Goal: Use online tool/utility: Utilize a website feature to perform a specific function

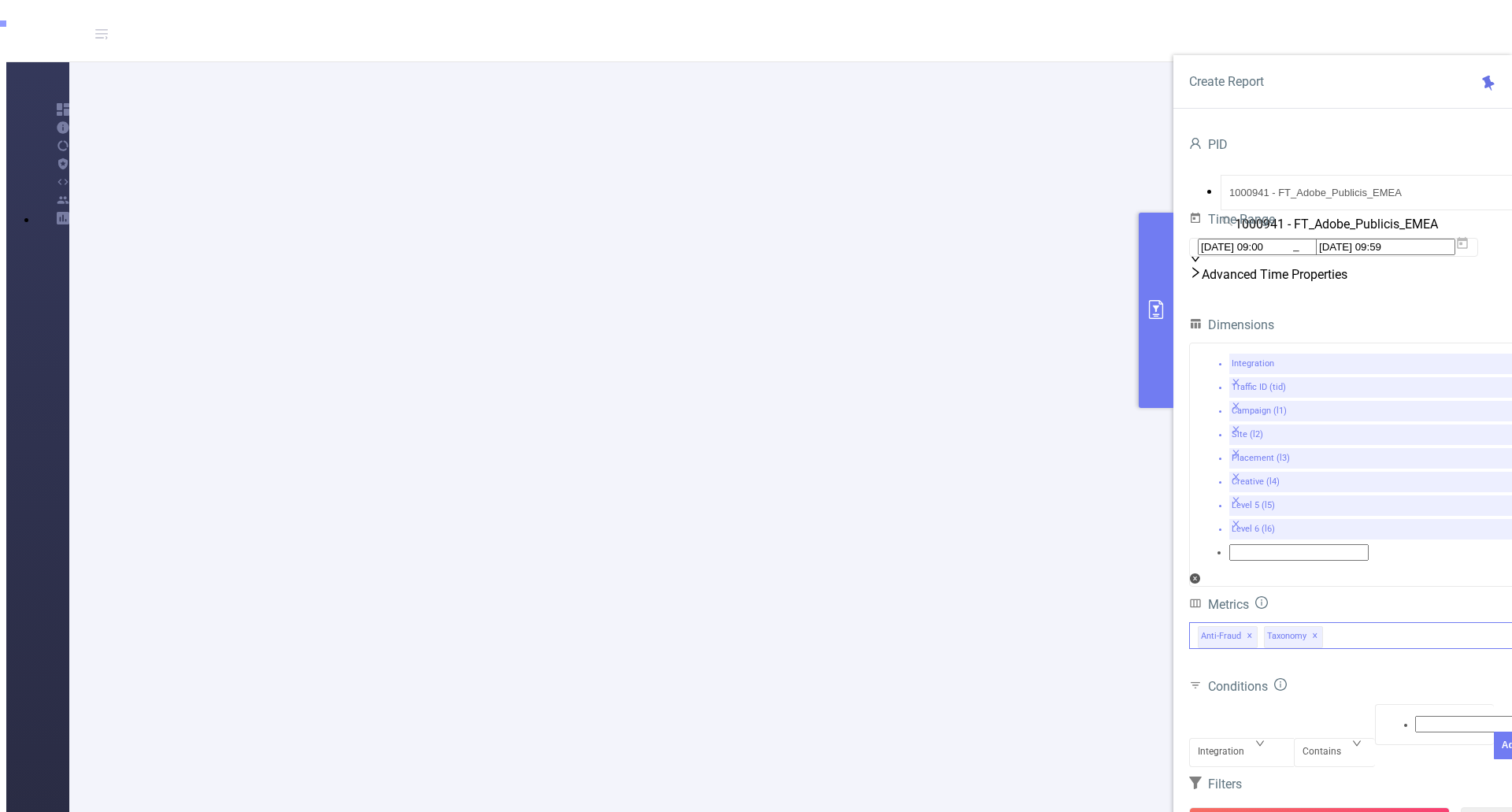
click at [1249, 626] on span "✕" at bounding box center [1249, 636] width 6 height 19
click at [1324, 807] on button "Run Report" at bounding box center [1319, 821] width 261 height 28
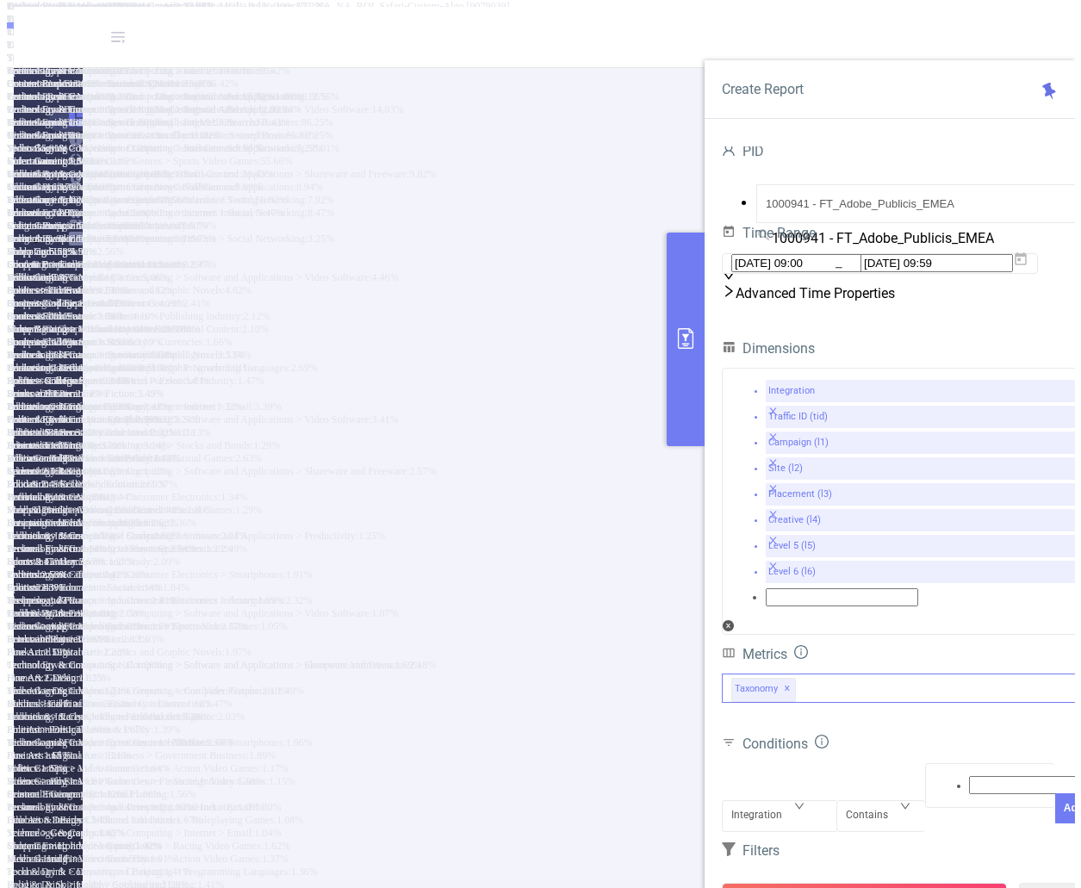
scroll to position [518, 0]
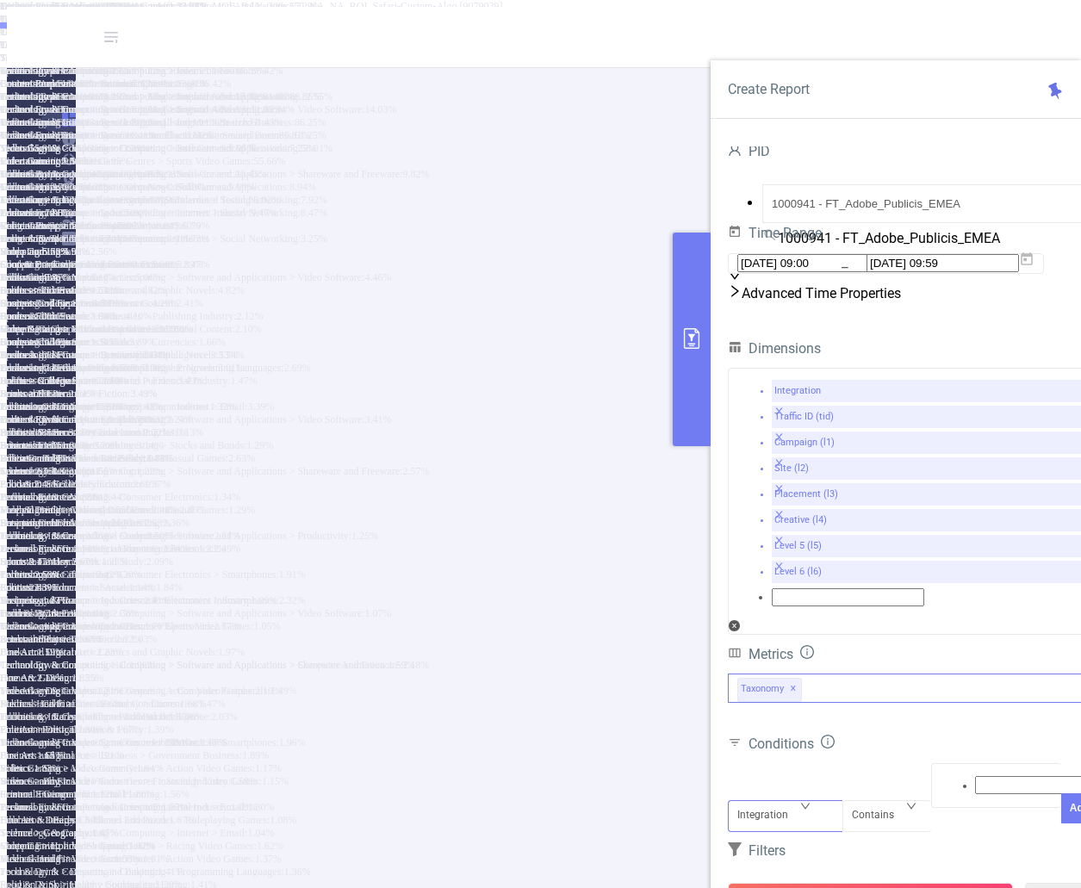
click at [805, 801] on div "Integration" at bounding box center [785, 801] width 96 height 0
click at [801, 49] on li "Campaign (l1)" at bounding box center [557, 42] width 1046 height 13
click at [968, 774] on div at bounding box center [996, 785] width 112 height 22
type input "Adobe"
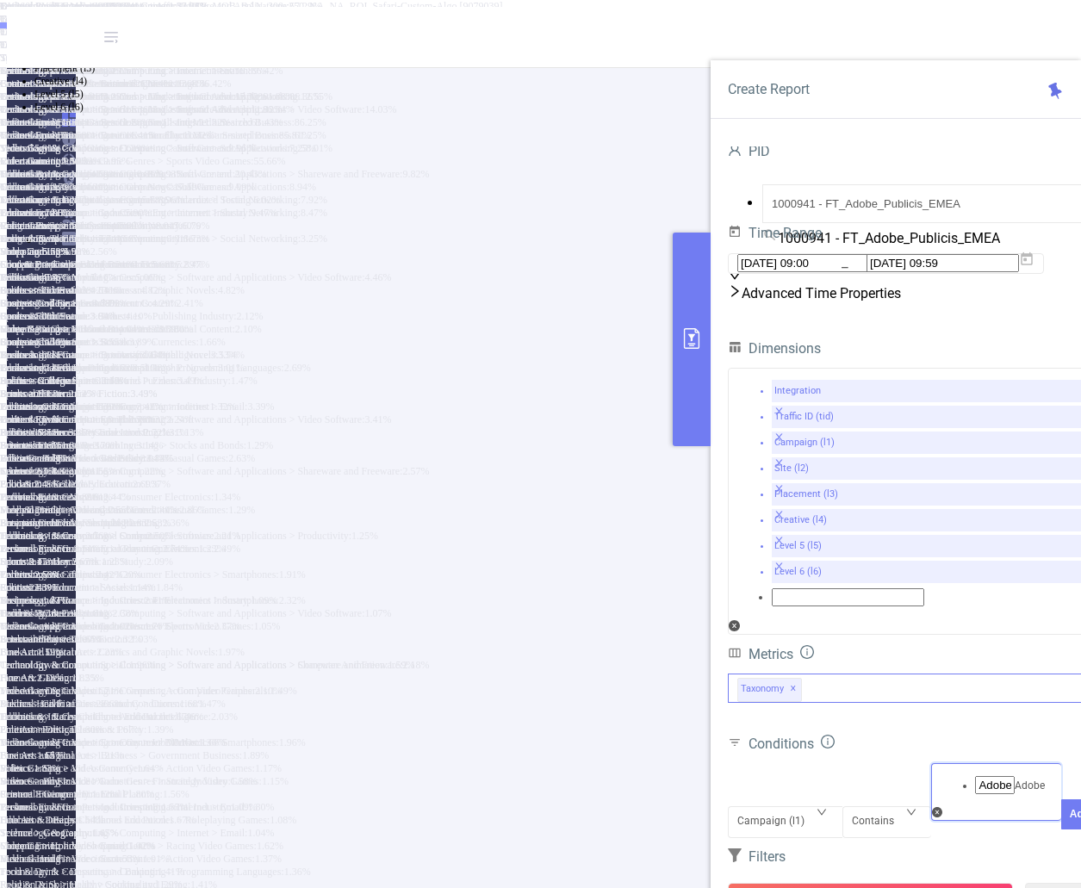
click at [994, 24] on li "Adobe" at bounding box center [557, 17] width 1046 height 14
click at [1061, 825] on button "Add" at bounding box center [1079, 840] width 37 height 30
click at [863, 883] on button "Run Report" at bounding box center [870, 898] width 285 height 31
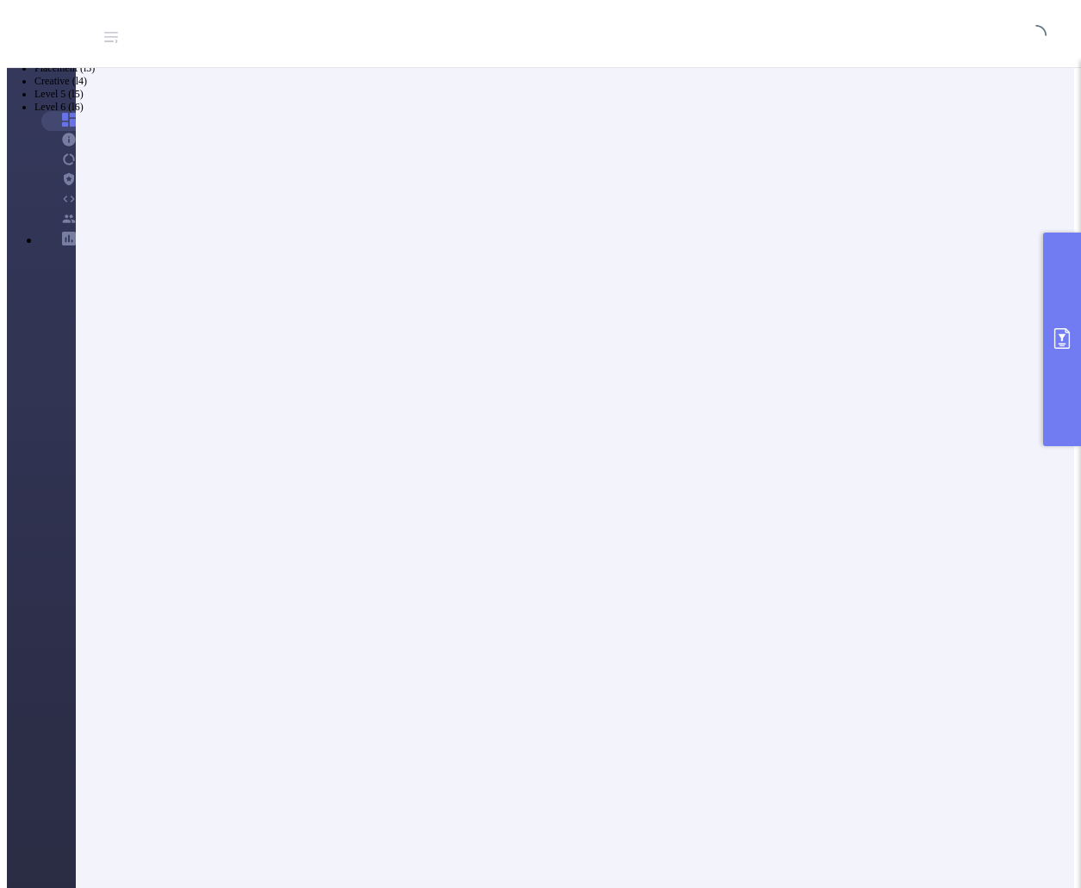
scroll to position [59, 0]
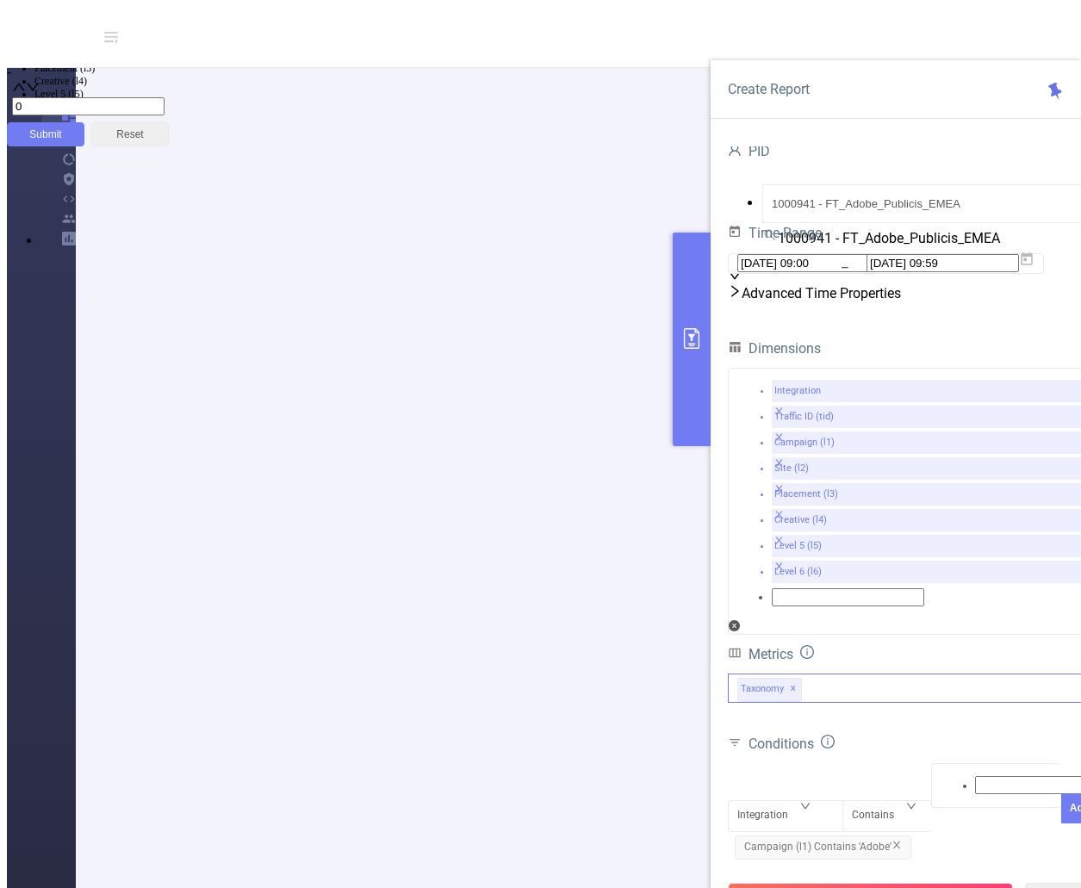
click at [794, 678] on span "✕" at bounding box center [793, 688] width 7 height 21
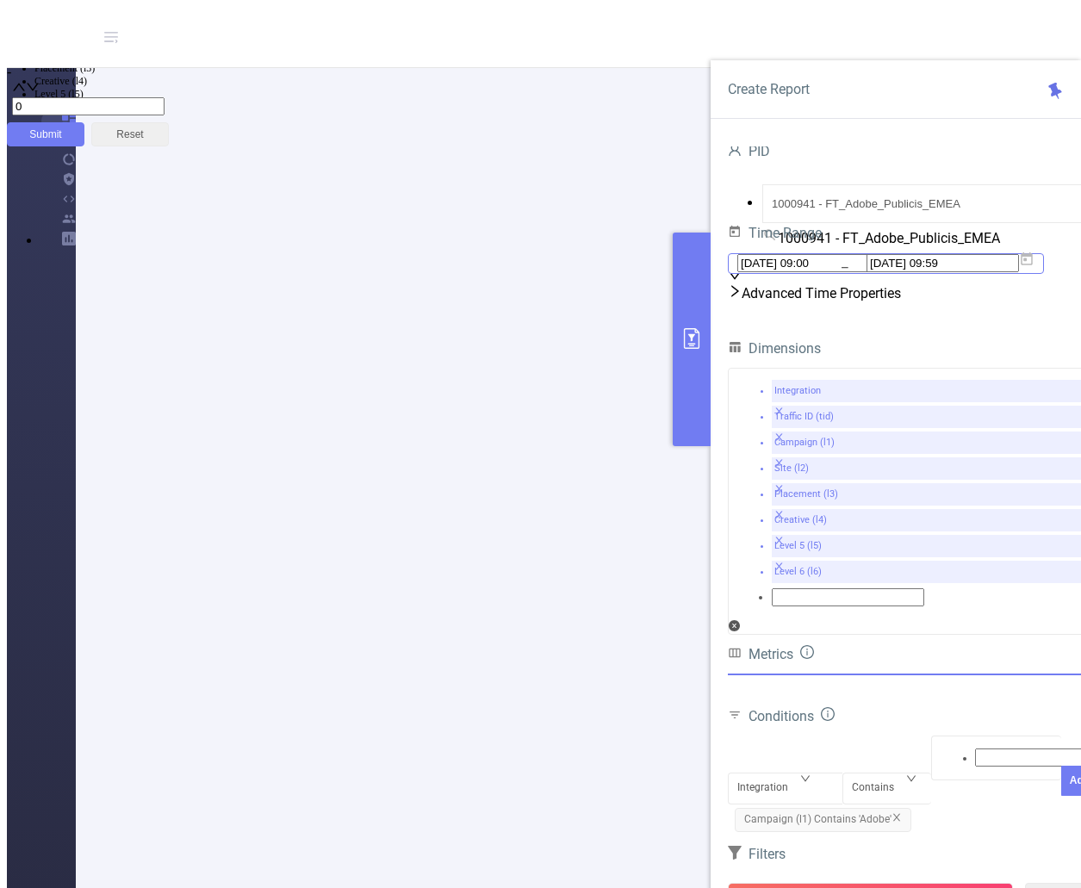
click at [1032, 265] on icon at bounding box center [1026, 258] width 12 height 13
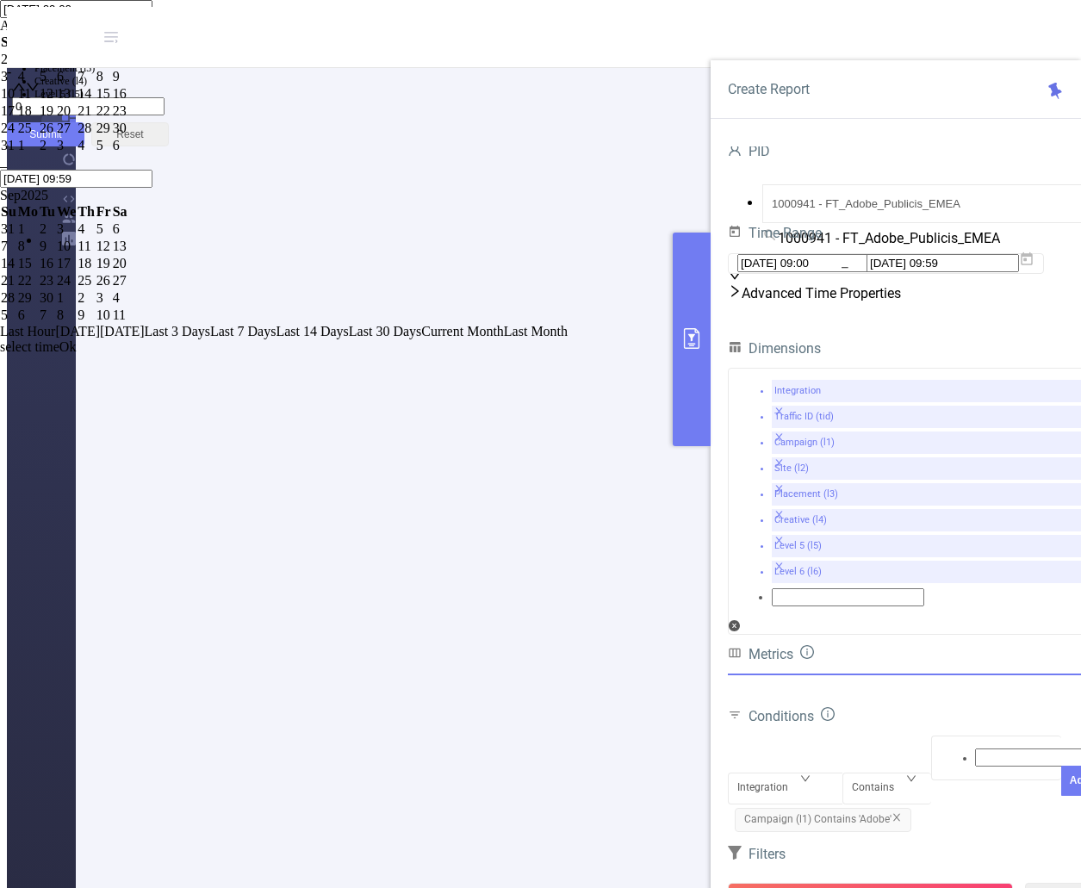
click at [16, 102] on div "10" at bounding box center [8, 93] width 15 height 15
type input "[DATE] 09:00"
type input "[DATE] 09:59"
type input "[DATE] 09:00"
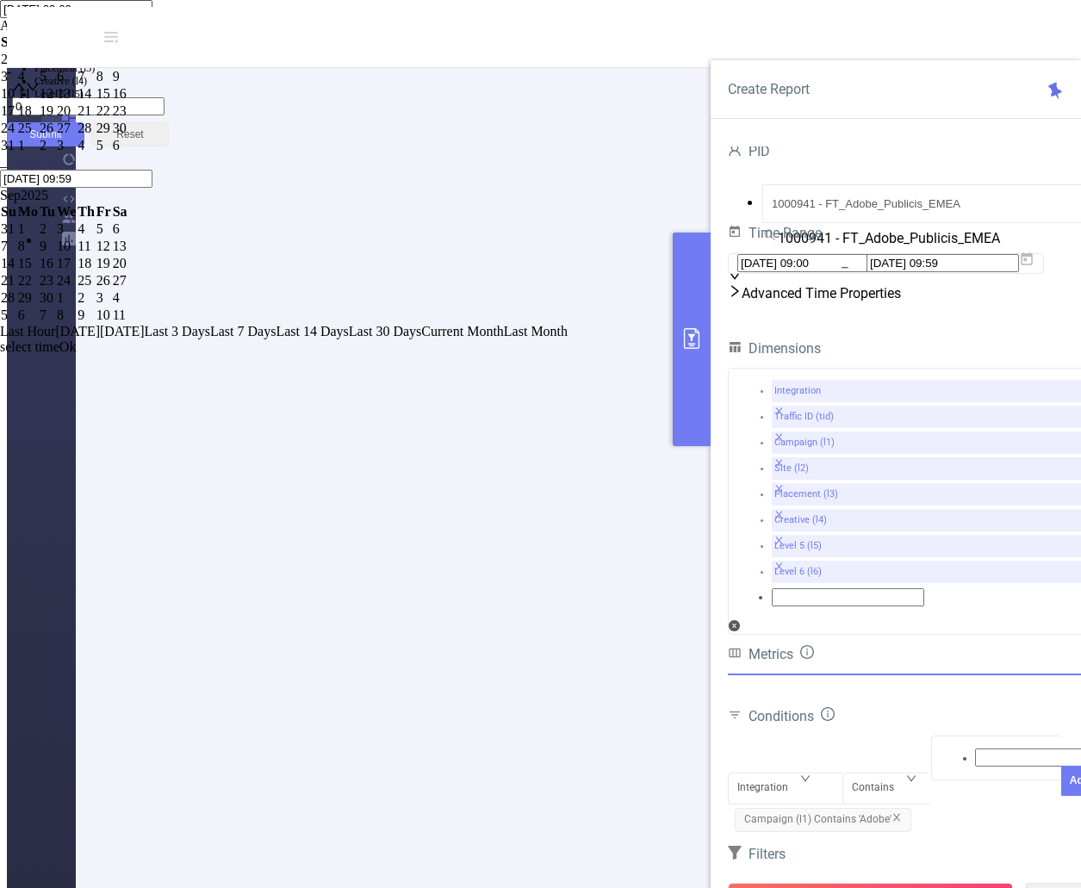
type input "[DATE] 09:59"
click at [77, 369] on link "Ok" at bounding box center [67, 362] width 17 height 15
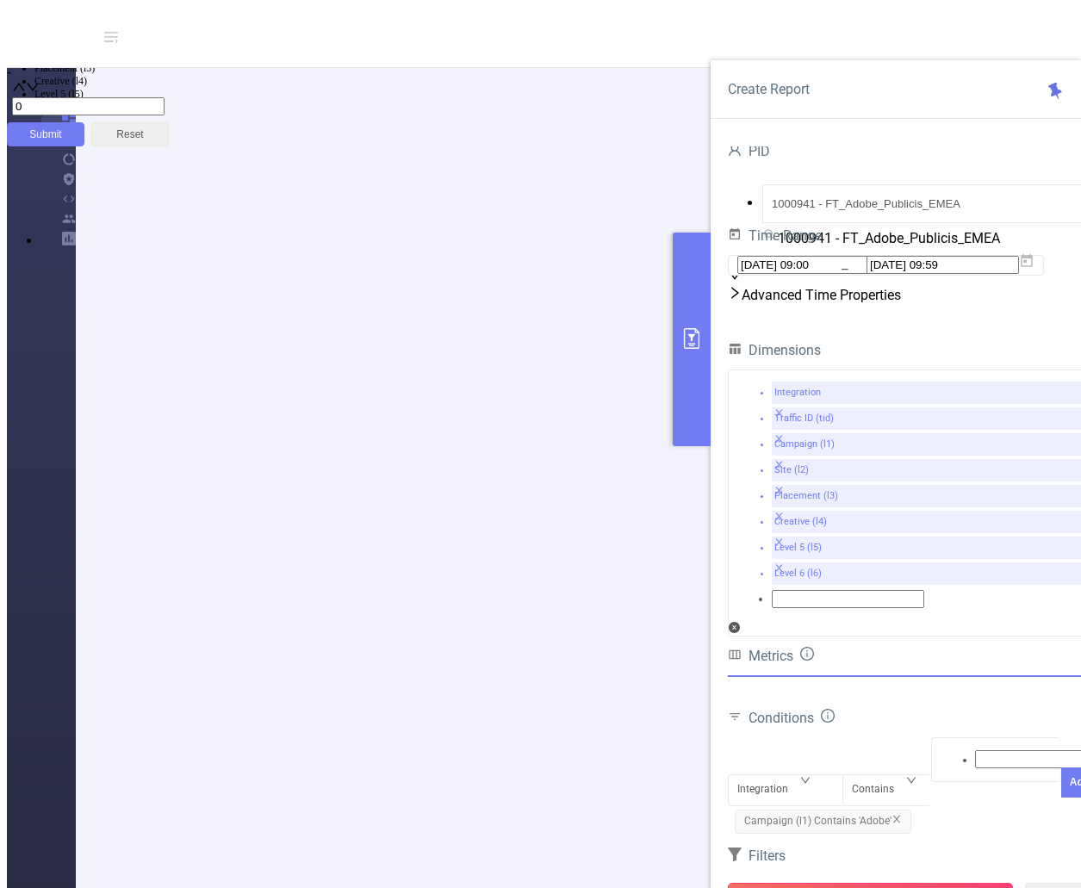
click at [880, 883] on button "Run Report" at bounding box center [870, 898] width 285 height 31
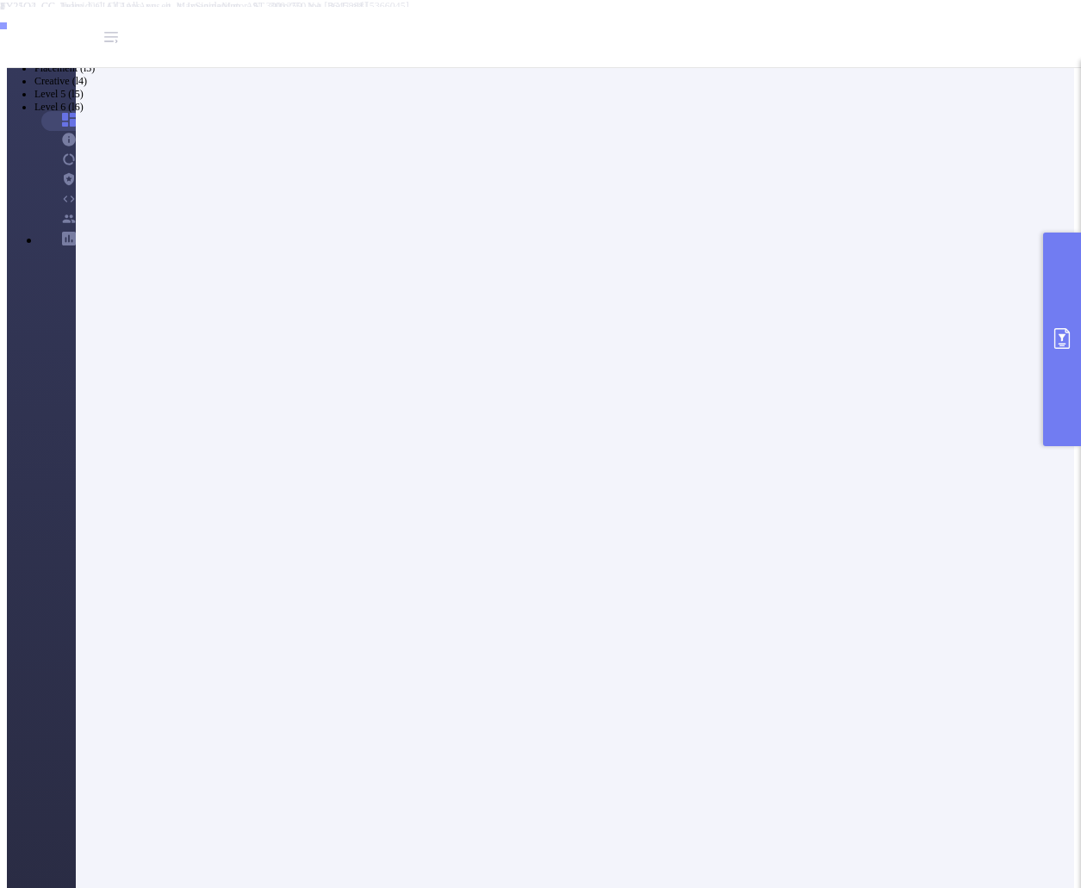
scroll to position [284, 0]
click at [1061, 337] on icon "primary" at bounding box center [1061, 338] width 15 height 21
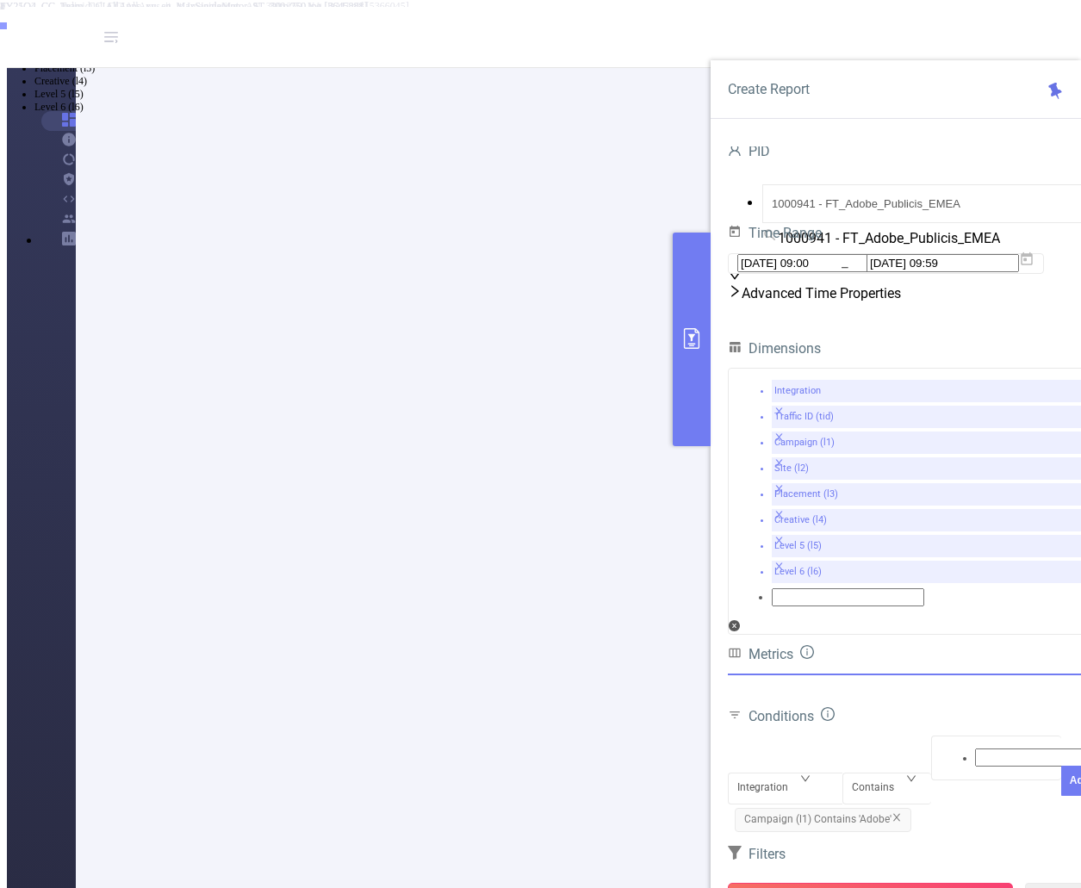
click at [867, 883] on button "Run Report" at bounding box center [870, 898] width 285 height 31
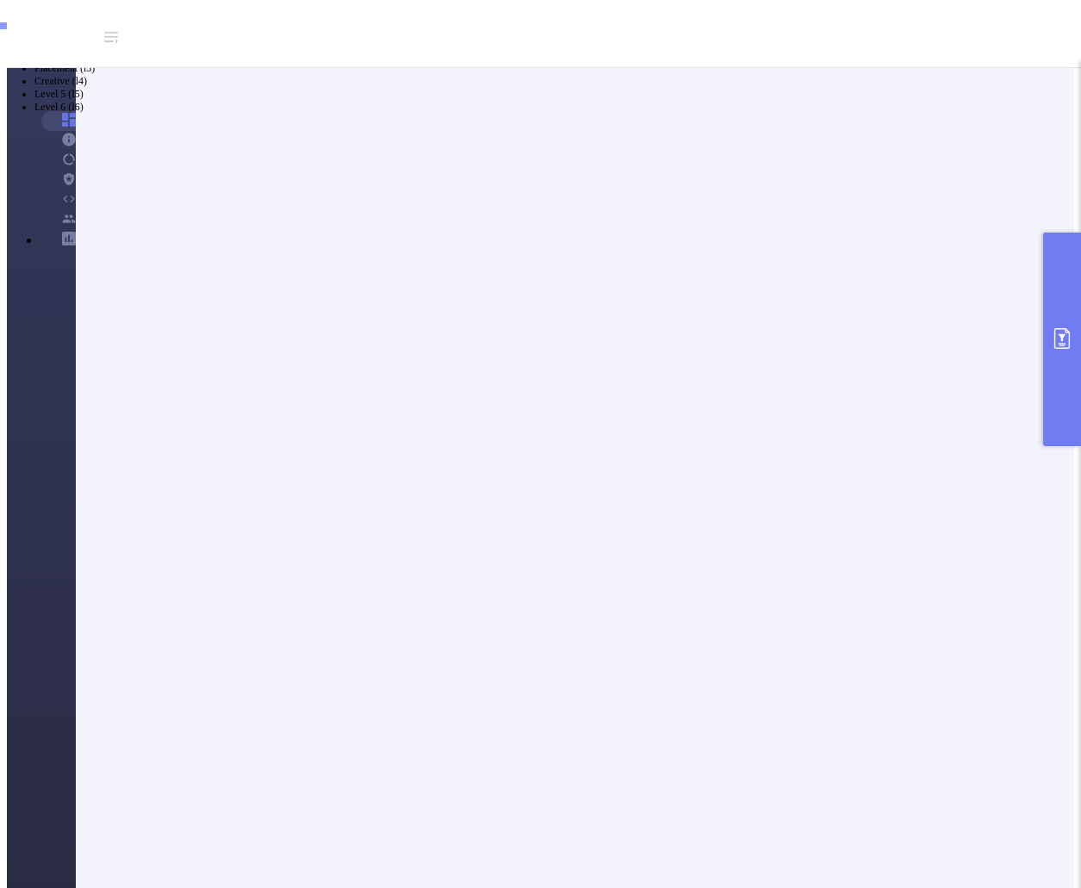
scroll to position [0, 0]
click at [1067, 358] on button "primary" at bounding box center [1062, 339] width 38 height 214
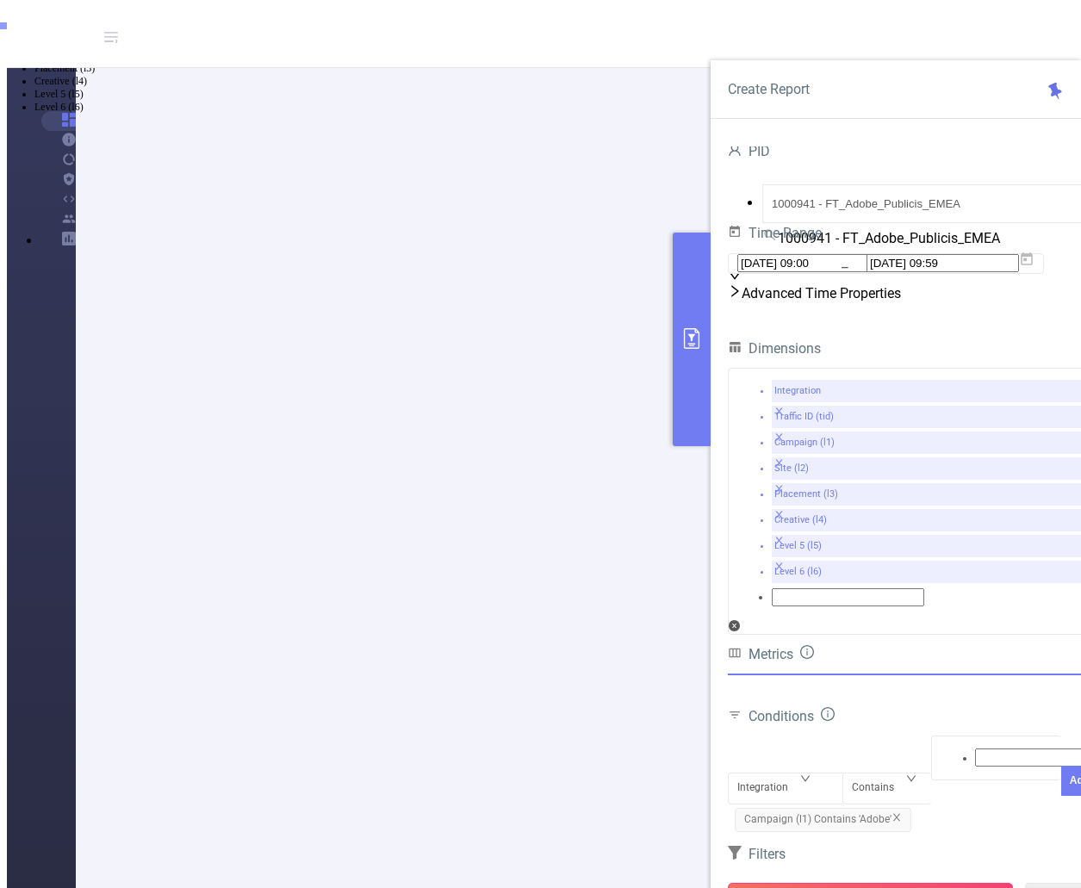
click at [872, 883] on button "Run Report" at bounding box center [870, 898] width 285 height 31
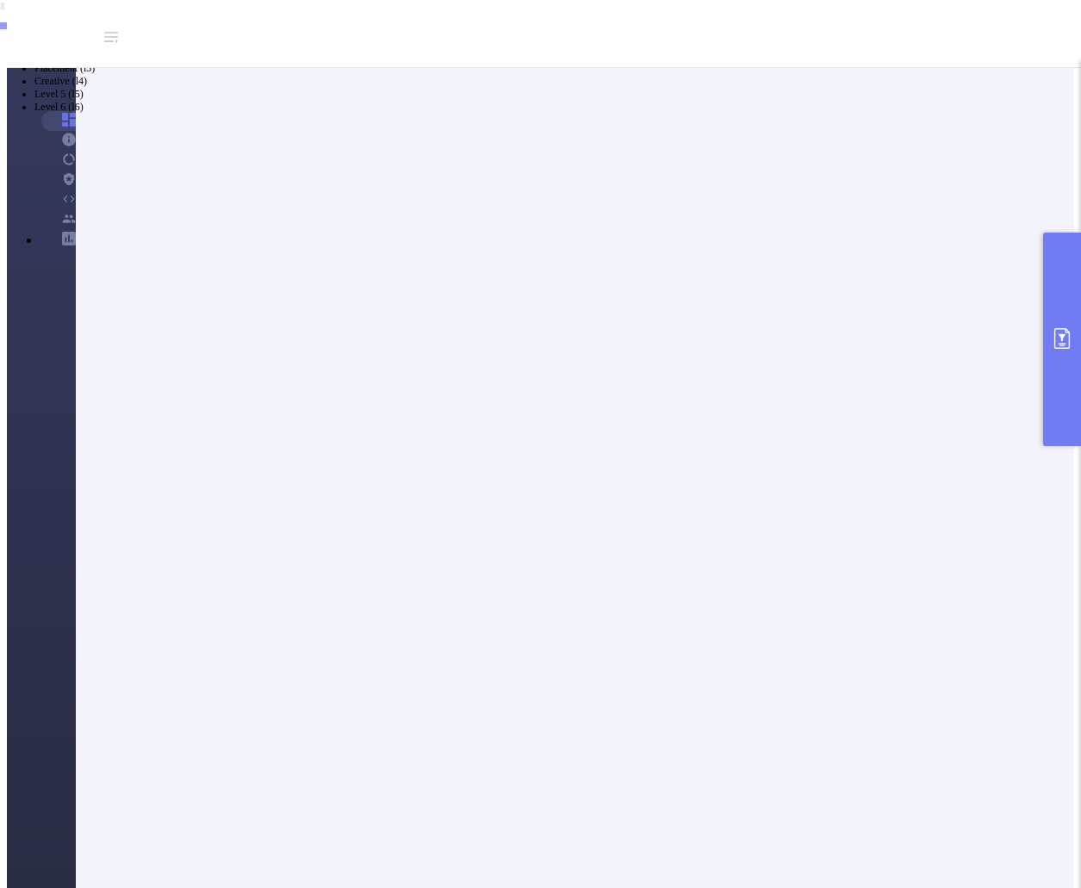
click at [1068, 369] on button "primary" at bounding box center [1062, 339] width 38 height 214
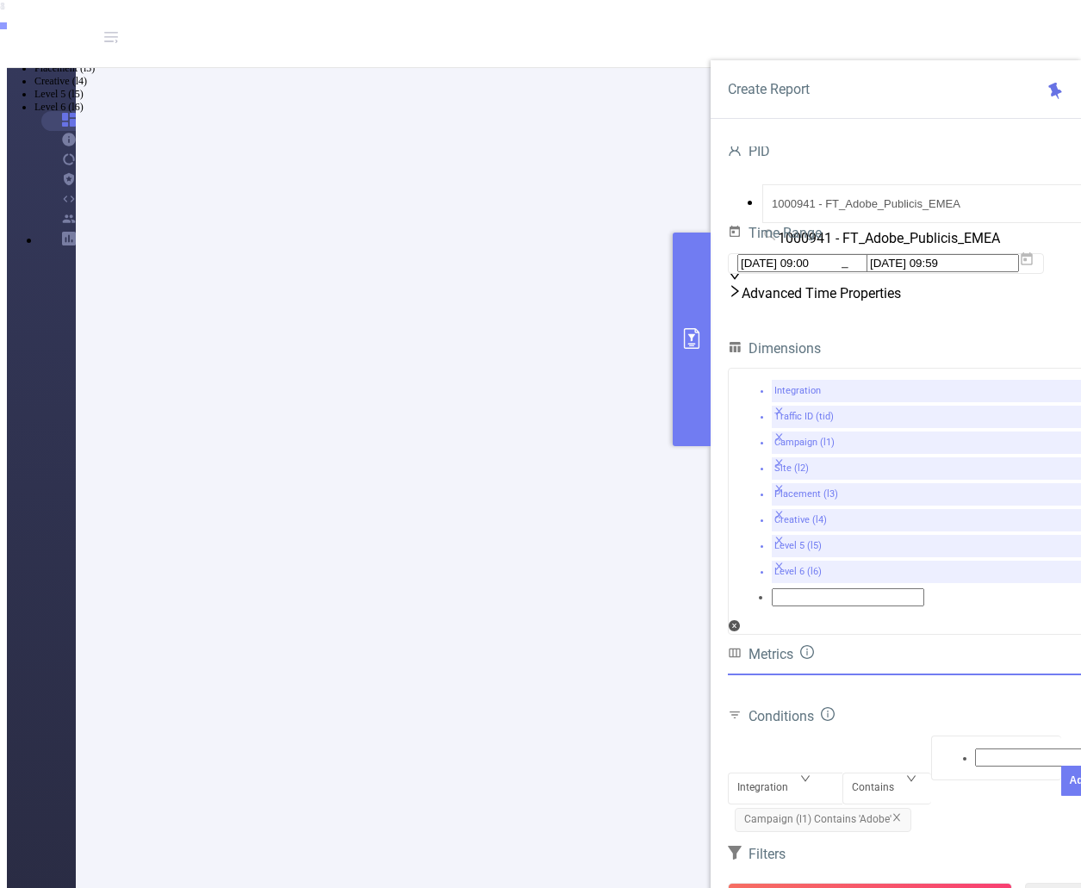
click at [871, 673] on div at bounding box center [913, 674] width 370 height 2
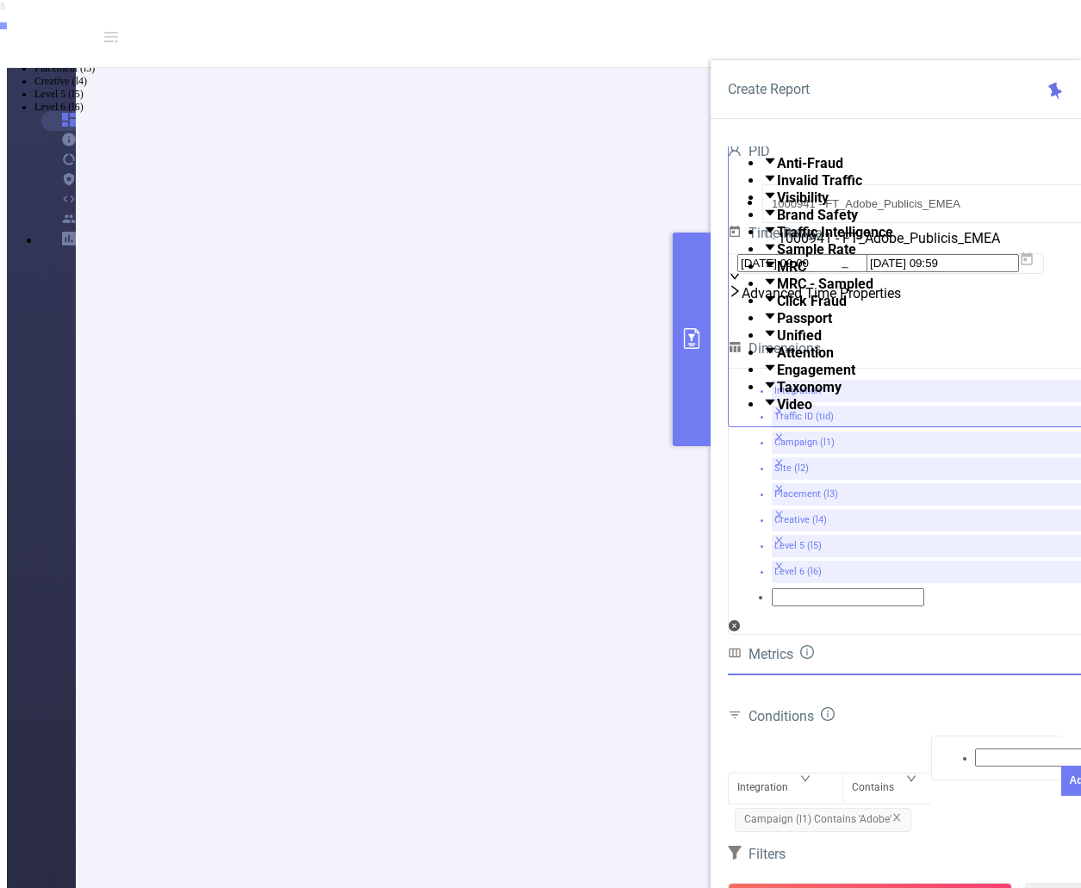
click at [795, 171] on span "Anti-Fraud" at bounding box center [810, 163] width 66 height 16
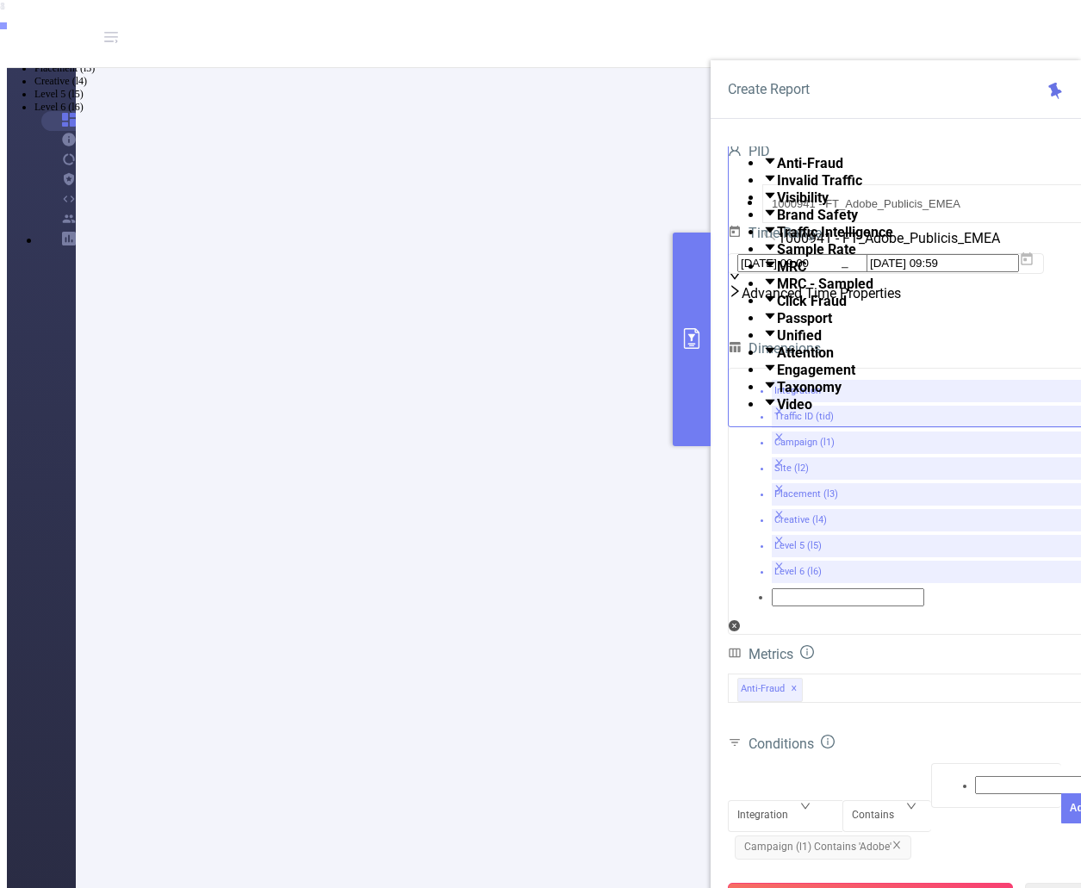
click at [873, 883] on button "Run Report" at bounding box center [870, 898] width 285 height 31
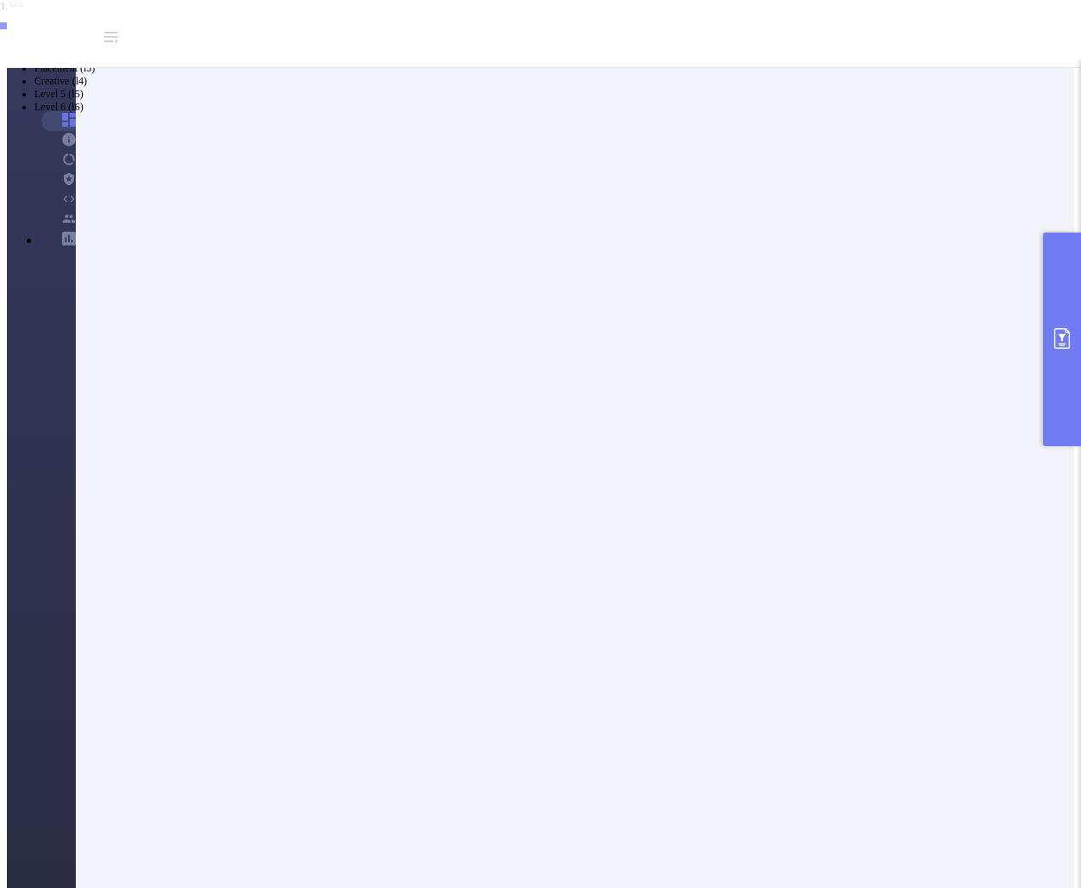
scroll to position [71, 0]
click at [1057, 349] on icon "primary" at bounding box center [1061, 338] width 15 height 21
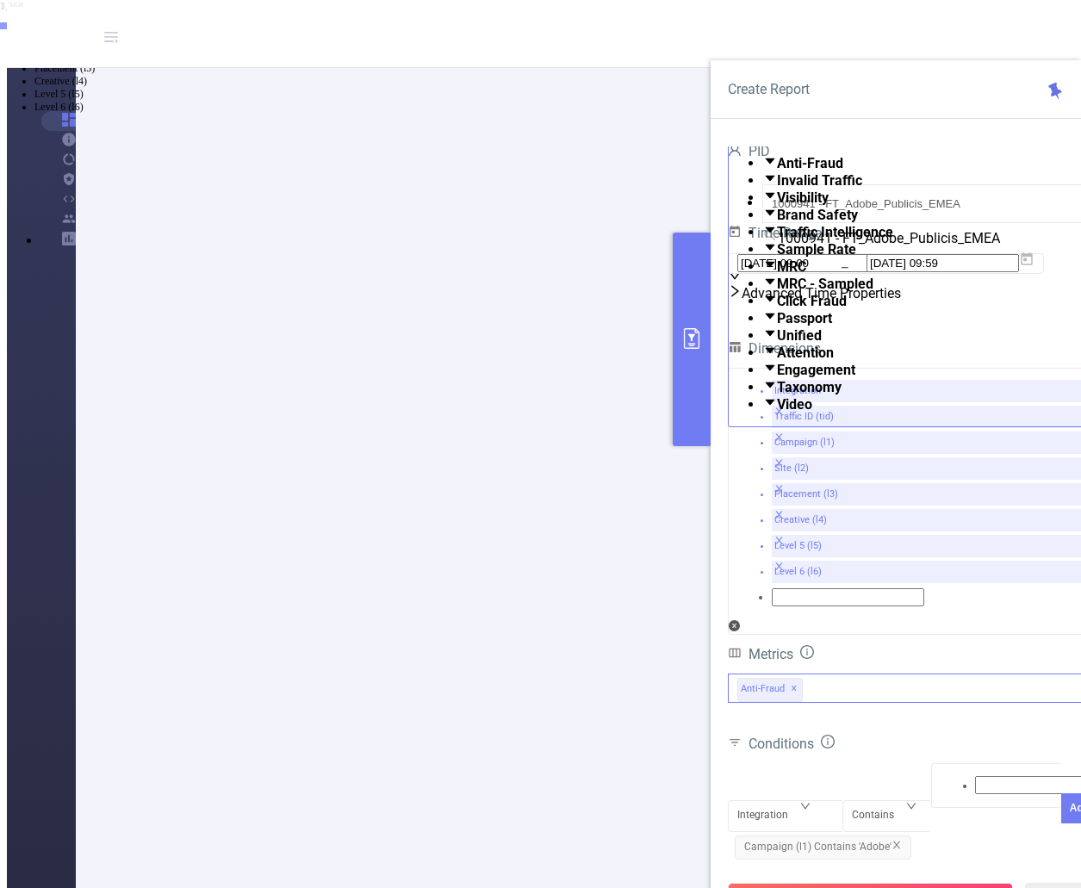
click at [886, 673] on div "Anti-Fraud Invalid Traffic Visibility Brand Safety Traffic Intelligence Sample …" at bounding box center [913, 687] width 370 height 29
click at [777, 395] on span at bounding box center [777, 387] width 0 height 16
click at [777, 412] on span at bounding box center [777, 404] width 0 height 16
click at [870, 883] on button "Run Report" at bounding box center [870, 898] width 285 height 31
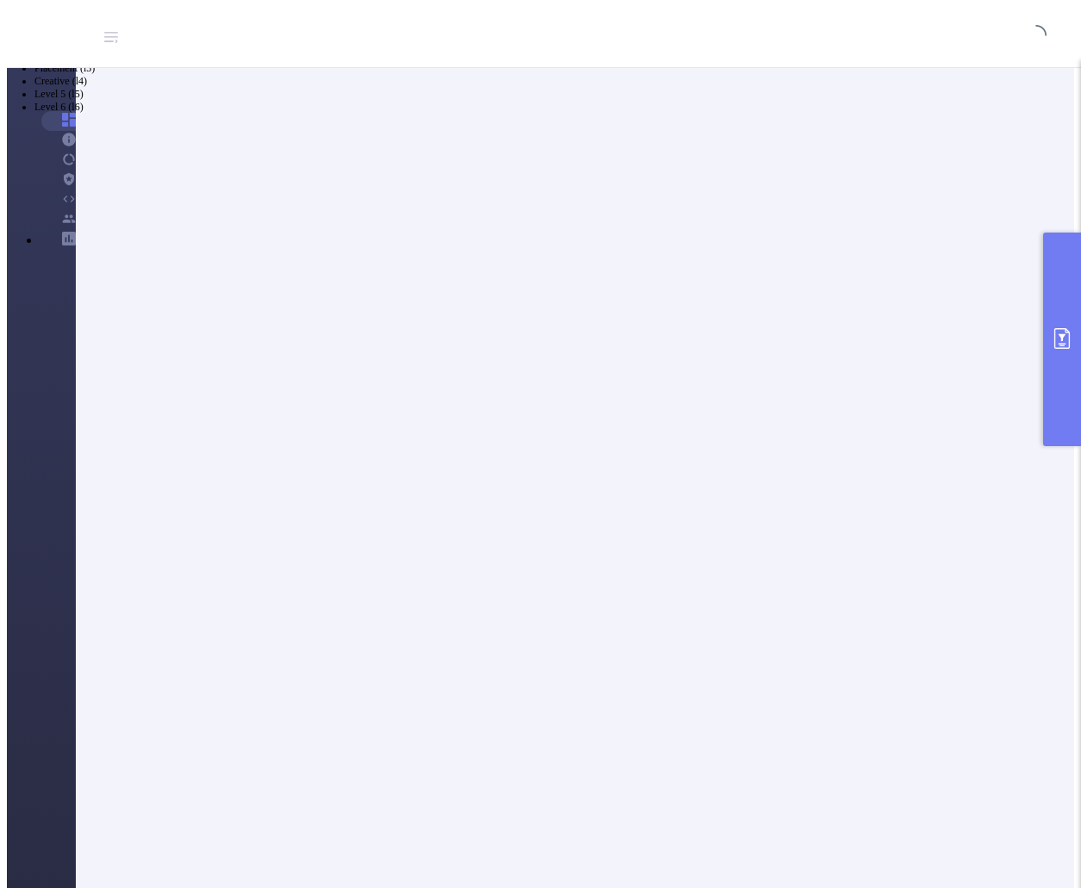
scroll to position [59, 0]
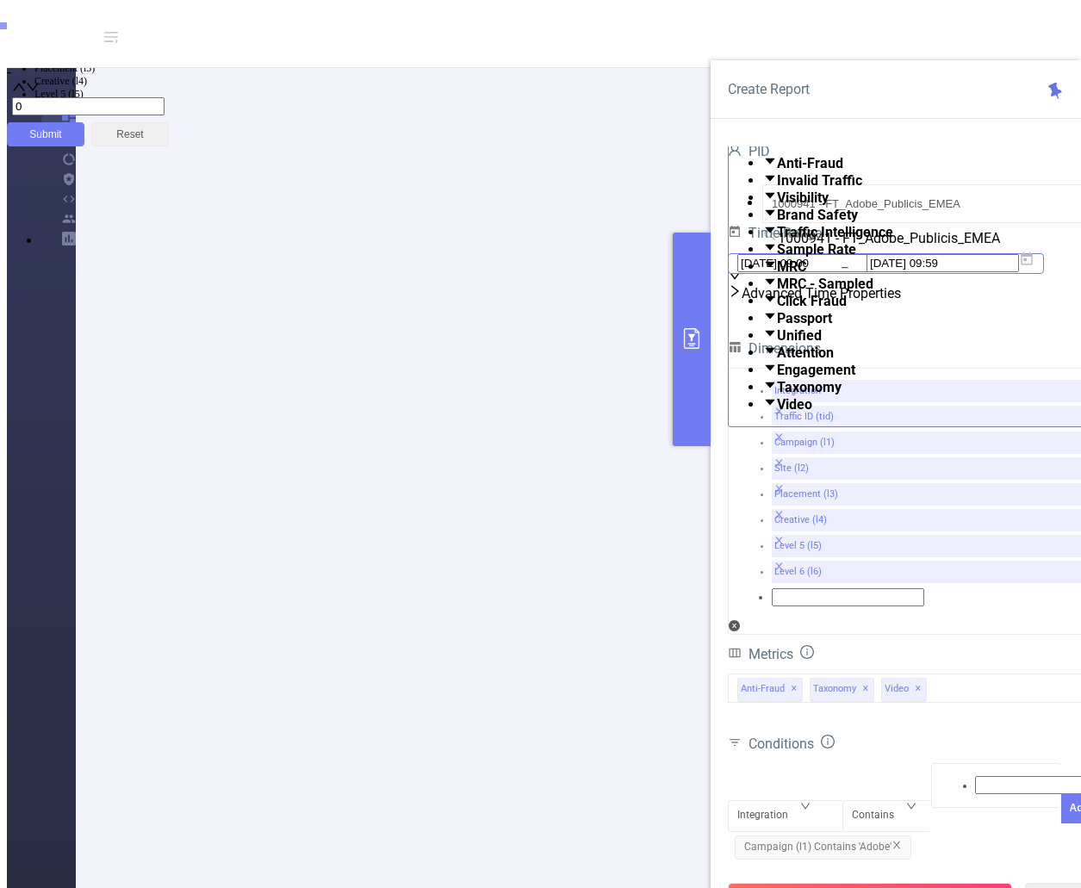
click at [1034, 267] on icon at bounding box center [1026, 258] width 15 height 15
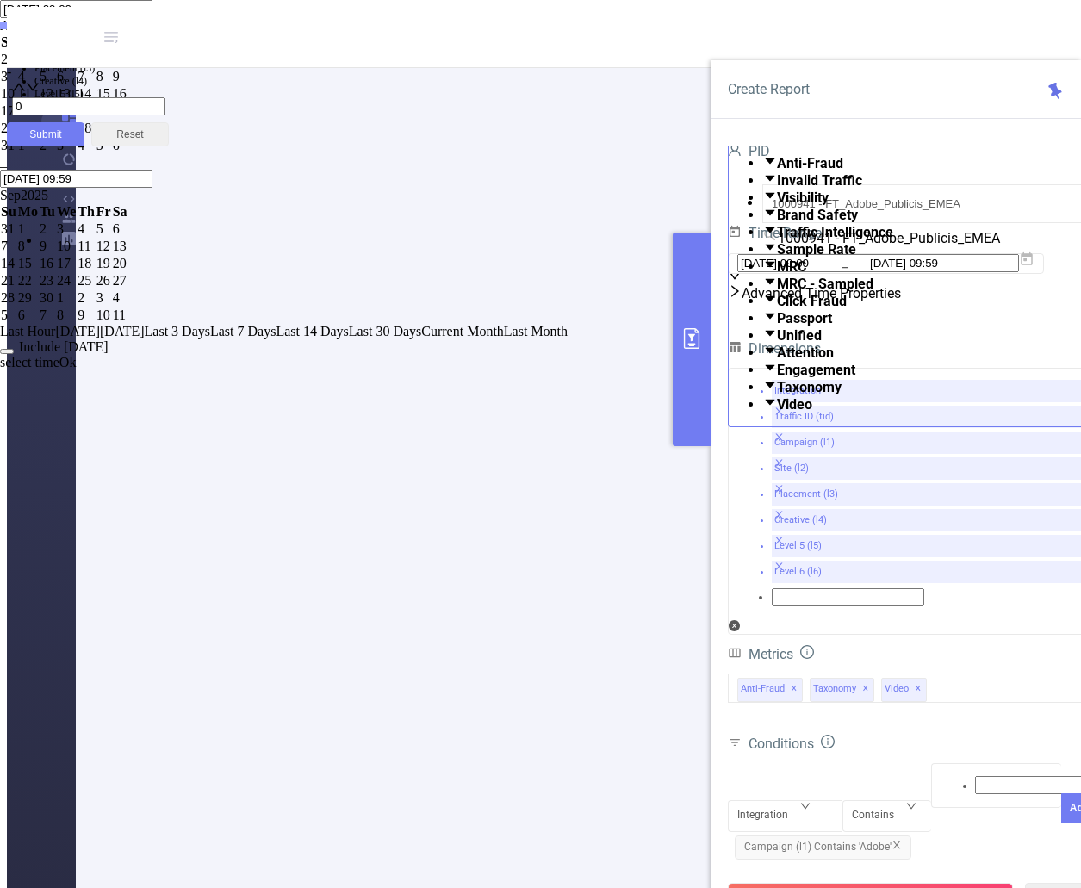
drag, startPoint x: 796, startPoint y: 400, endPoint x: 785, endPoint y: 403, distance: 10.9
click at [127, 84] on div "9" at bounding box center [120, 76] width 15 height 15
click at [16, 102] on div "10" at bounding box center [8, 93] width 15 height 15
type input "[DATE] 09:00"
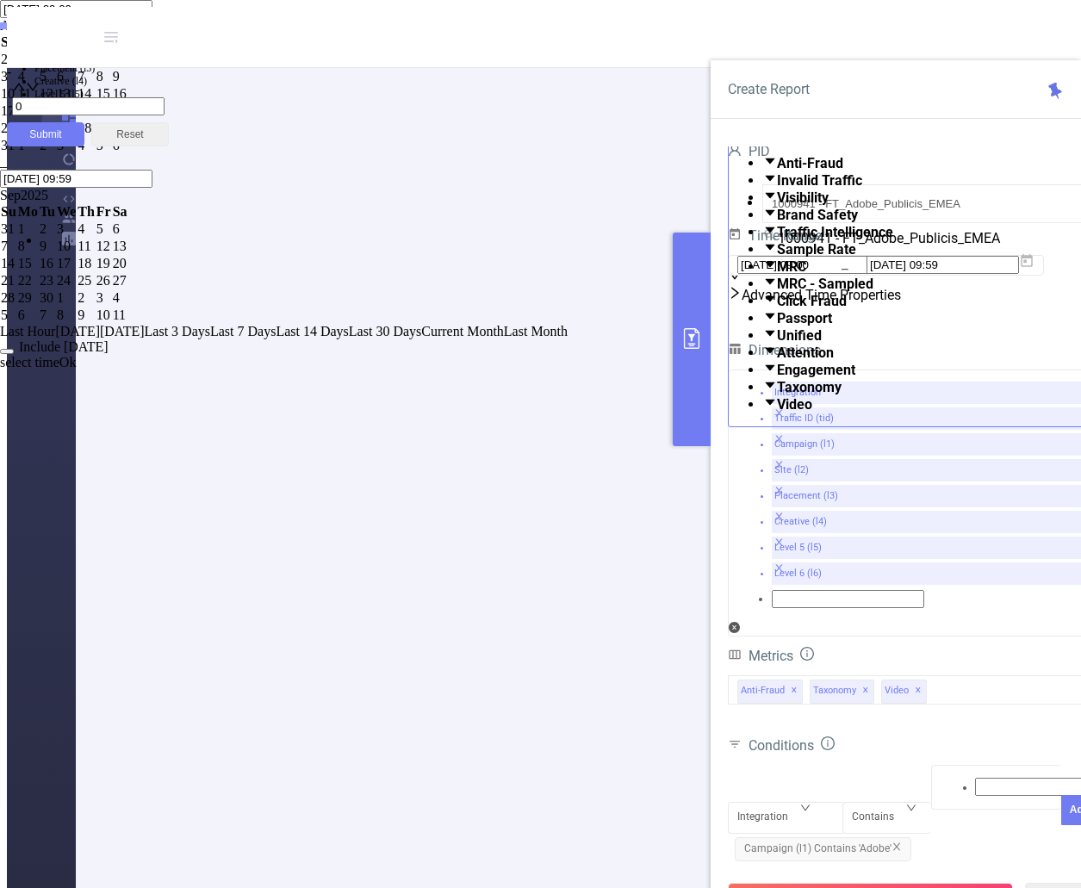
click at [77, 369] on link "Ok" at bounding box center [67, 362] width 17 height 15
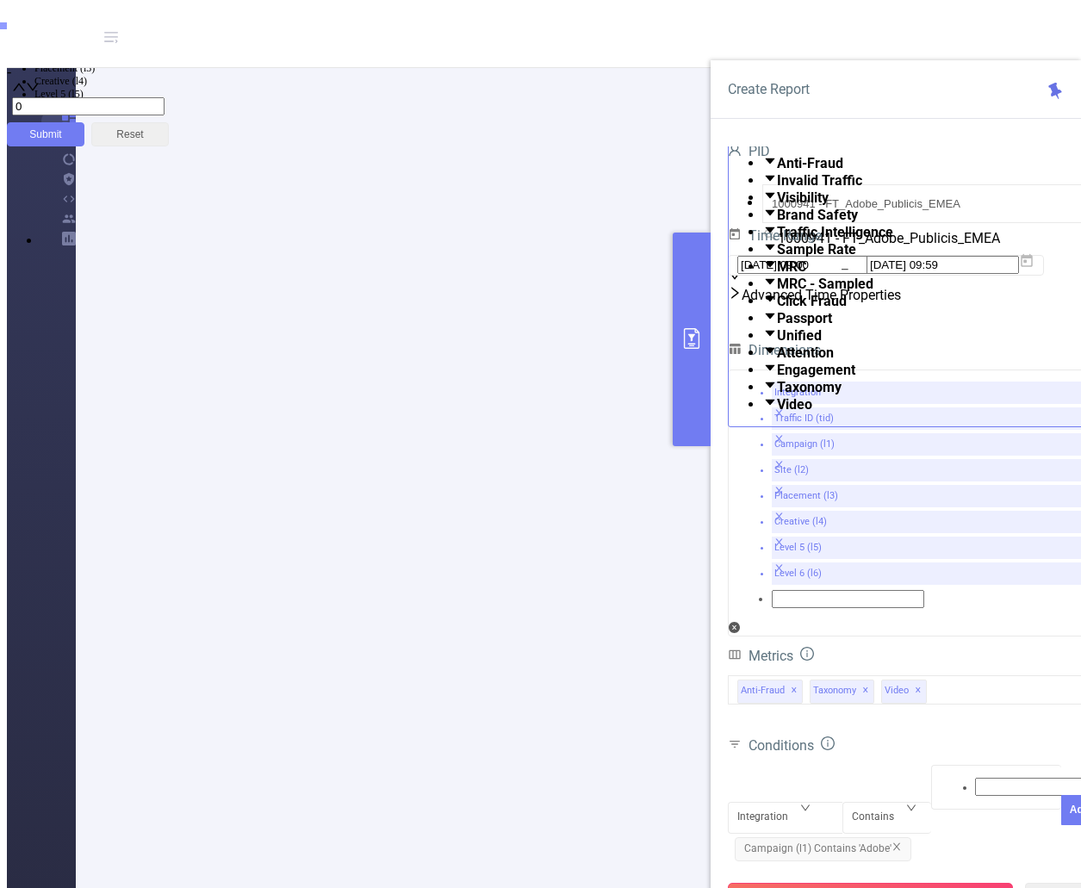
click at [910, 883] on button "Run Report" at bounding box center [870, 898] width 285 height 31
click at [898, 839] on icon "icon: close" at bounding box center [896, 844] width 10 height 10
click at [919, 883] on button "Run Report" at bounding box center [870, 898] width 285 height 31
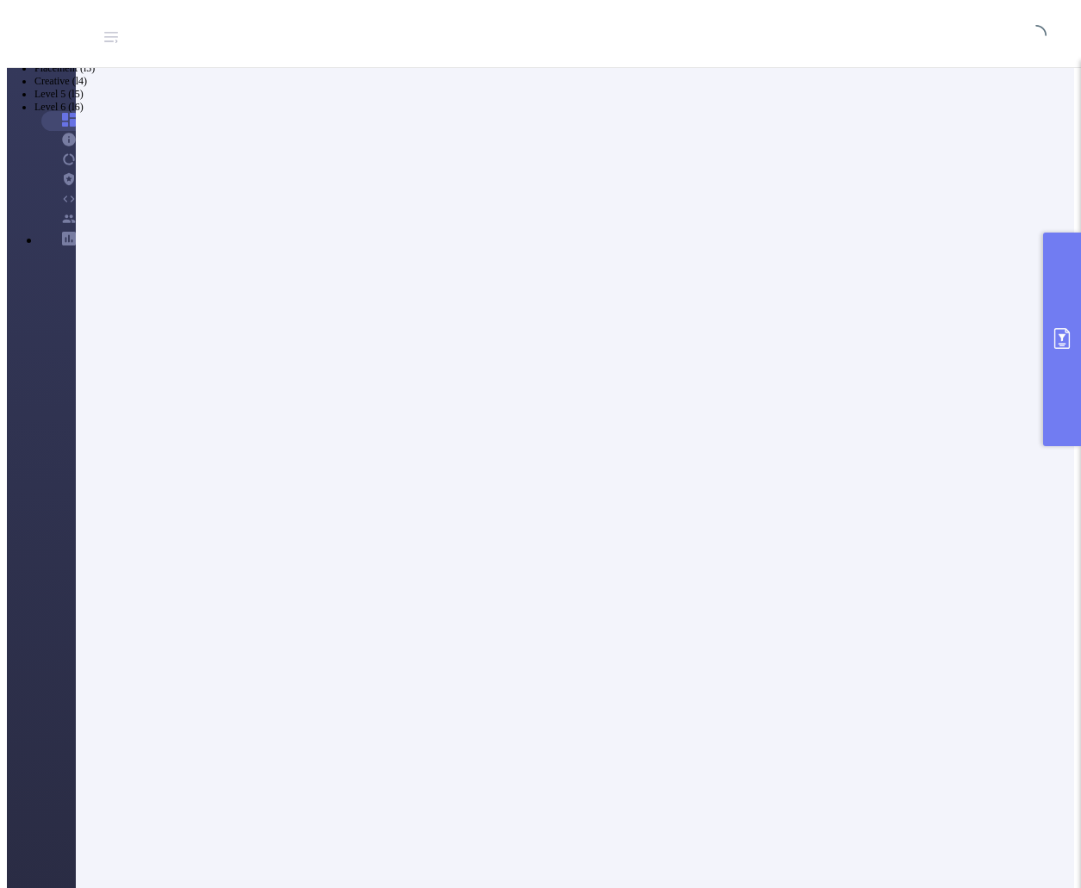
scroll to position [59, 0]
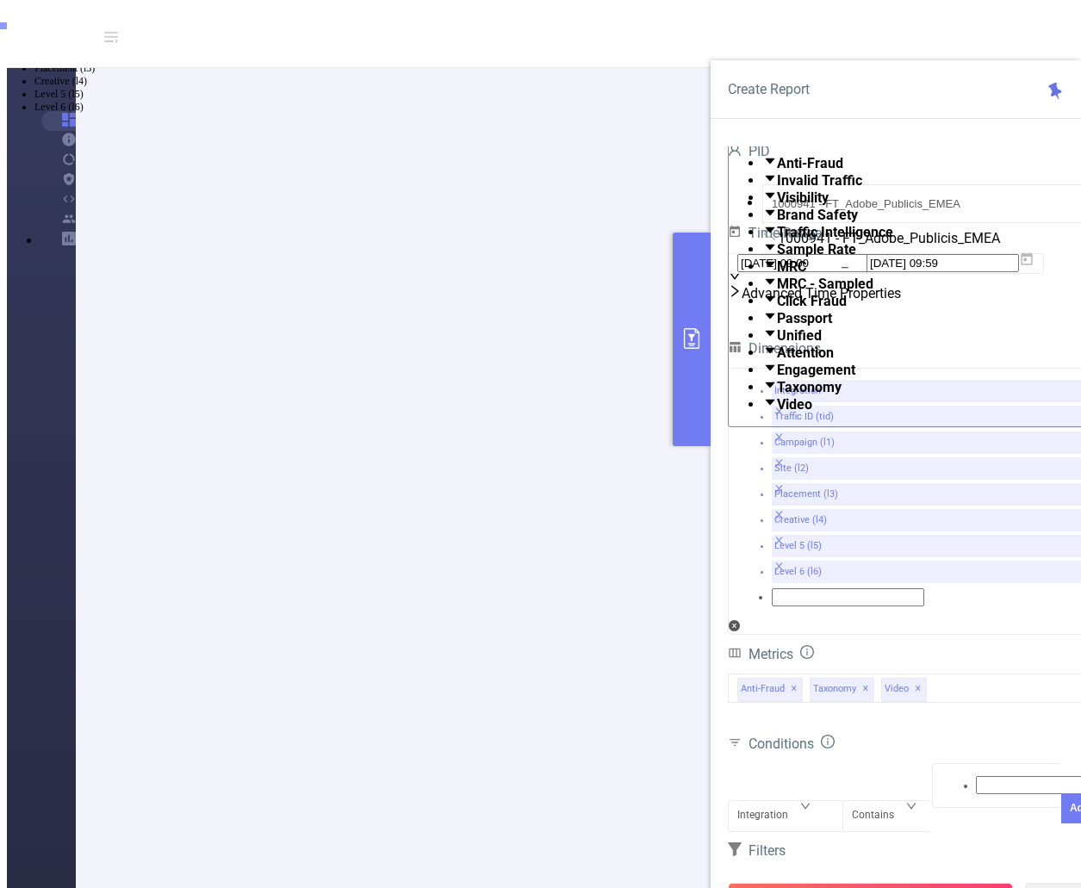
scroll to position [71, 0]
click at [689, 357] on button "primary" at bounding box center [691, 339] width 38 height 214
click at [684, 356] on button "primary" at bounding box center [691, 339] width 38 height 214
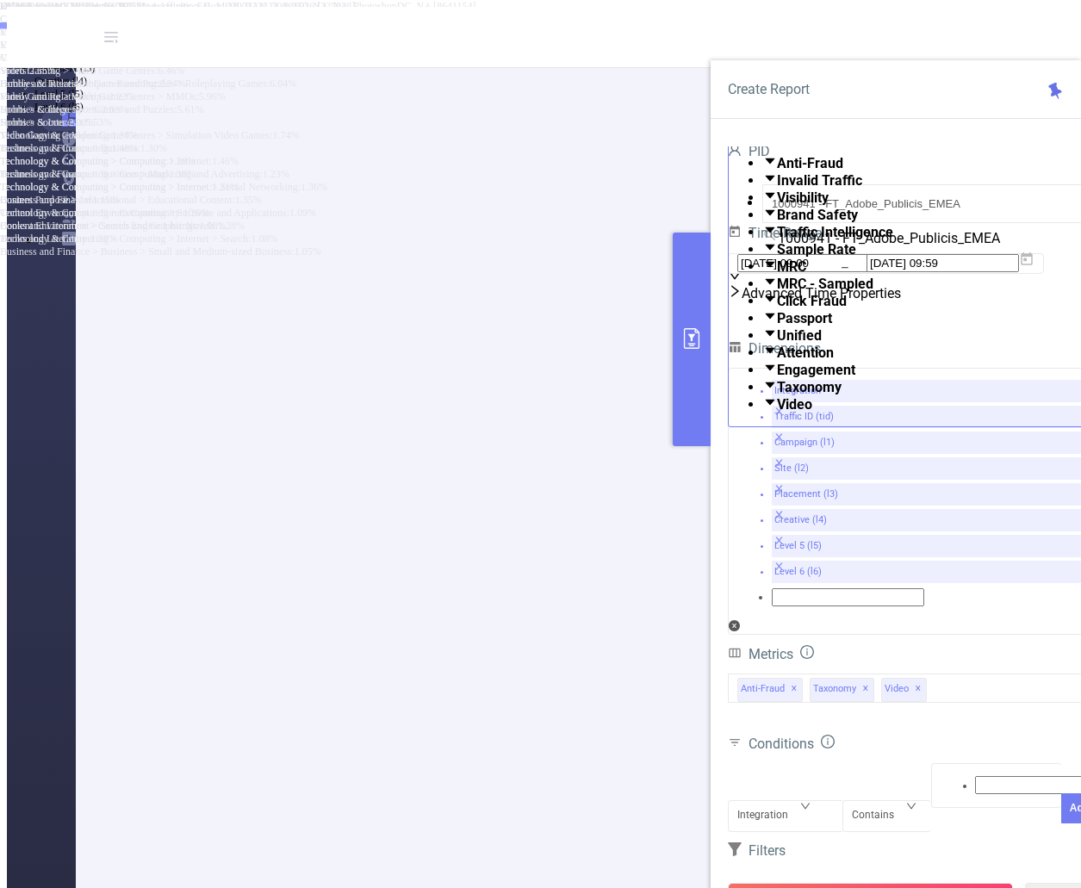
scroll to position [0, 0]
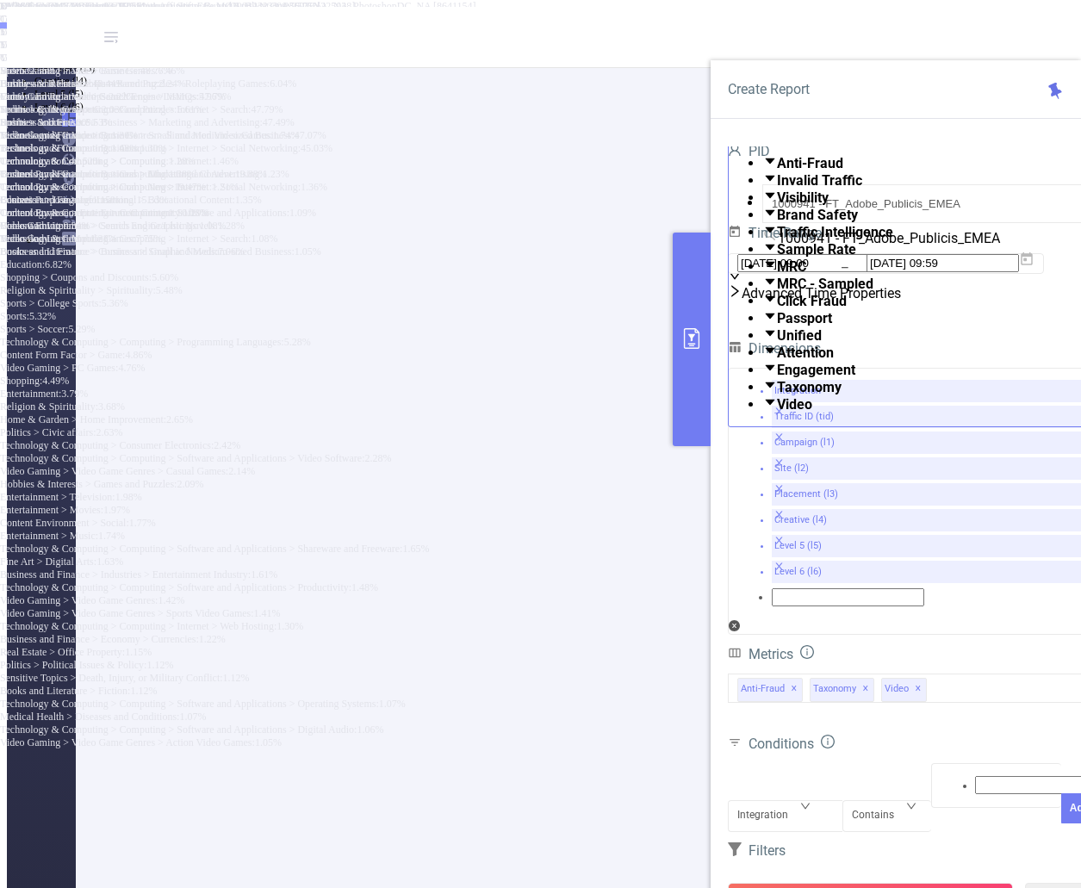
click at [692, 374] on button "primary" at bounding box center [691, 339] width 38 height 214
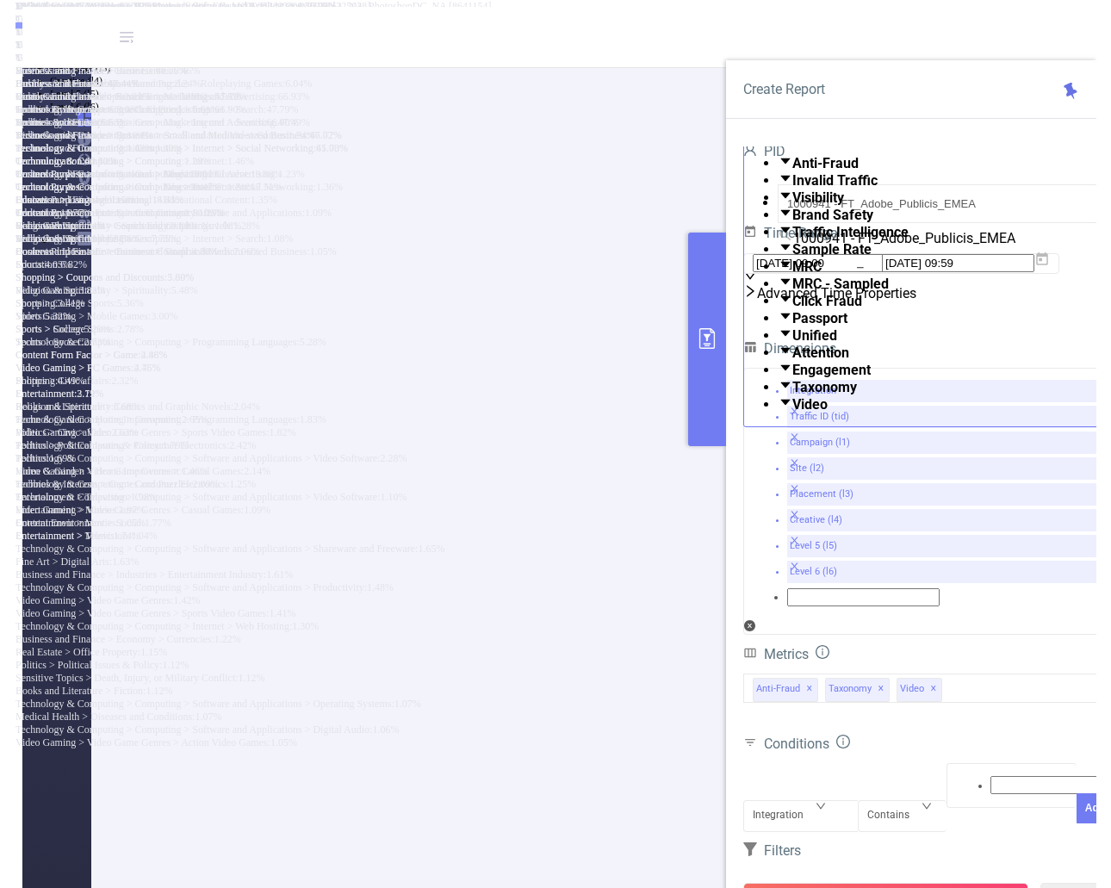
scroll to position [689, 0]
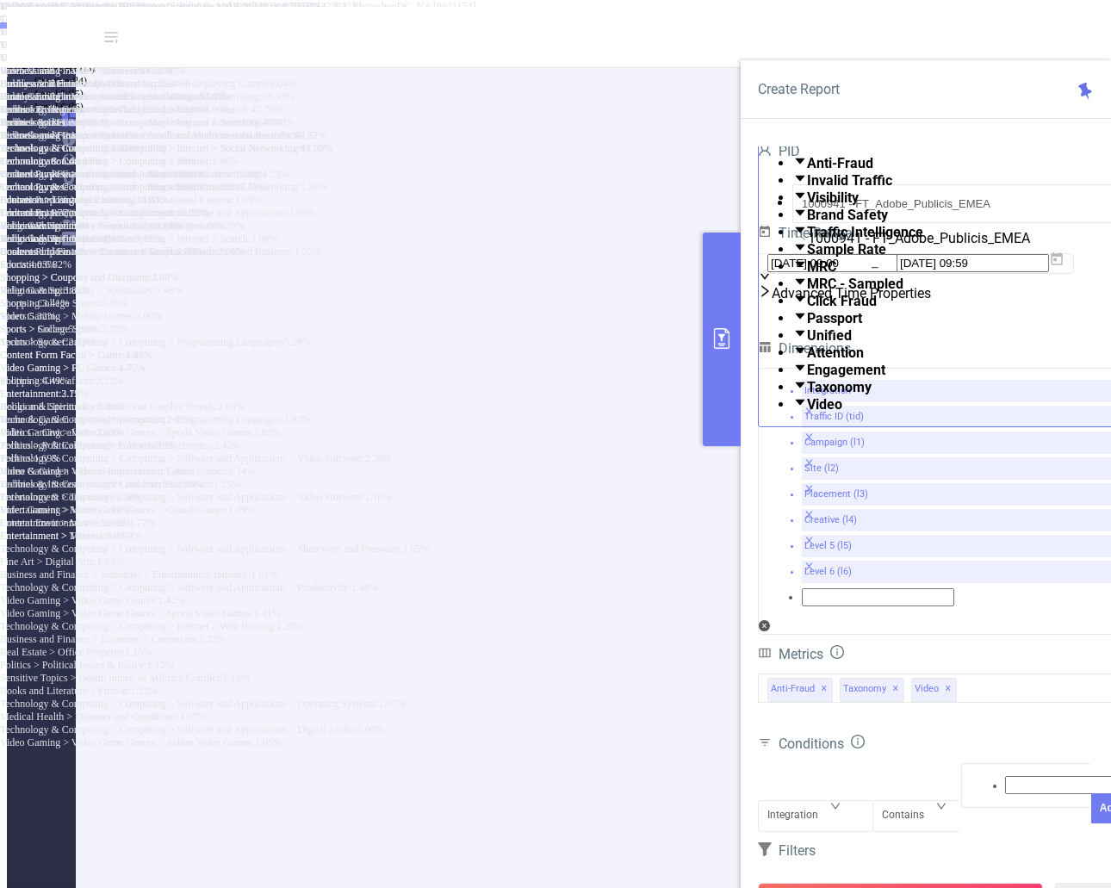
drag, startPoint x: 1077, startPoint y: 82, endPoint x: 629, endPoint y: 398, distance: 548.7
click at [1078, 82] on icon at bounding box center [1084, 92] width 17 height 22
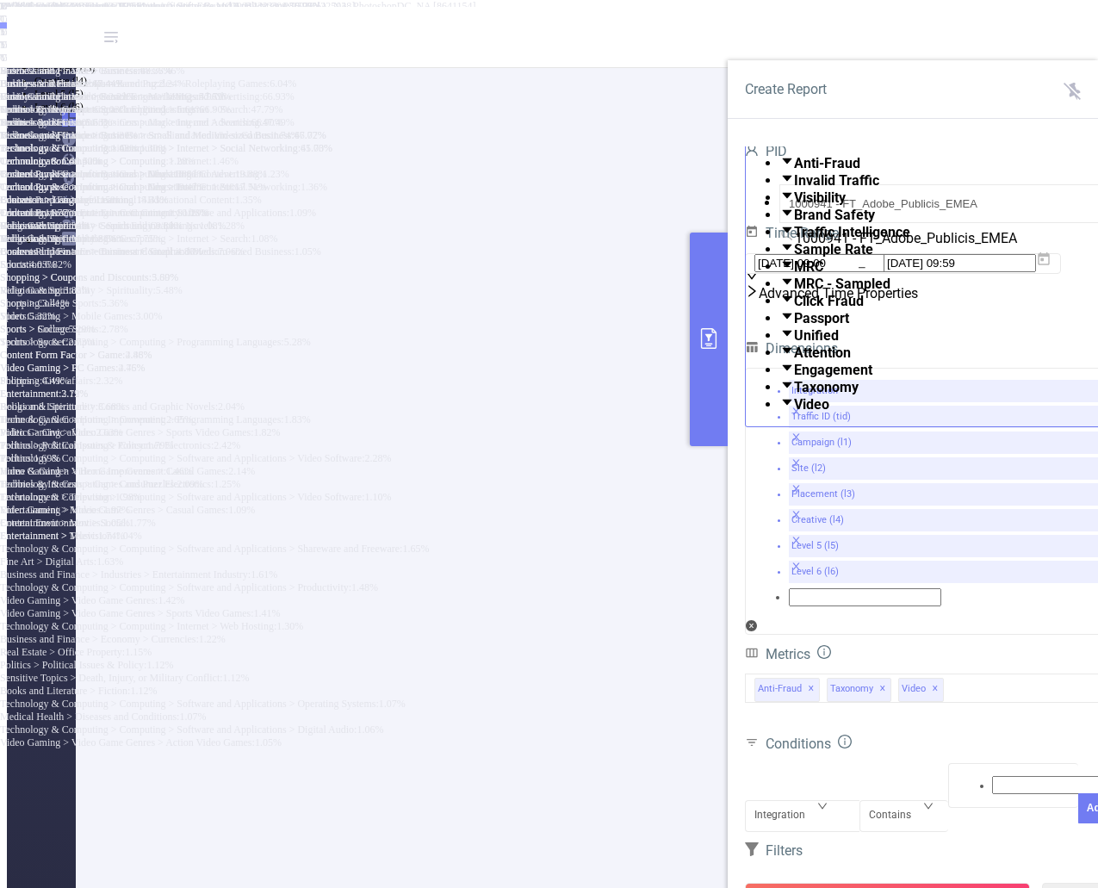
click at [713, 375] on button "primary" at bounding box center [709, 339] width 38 height 214
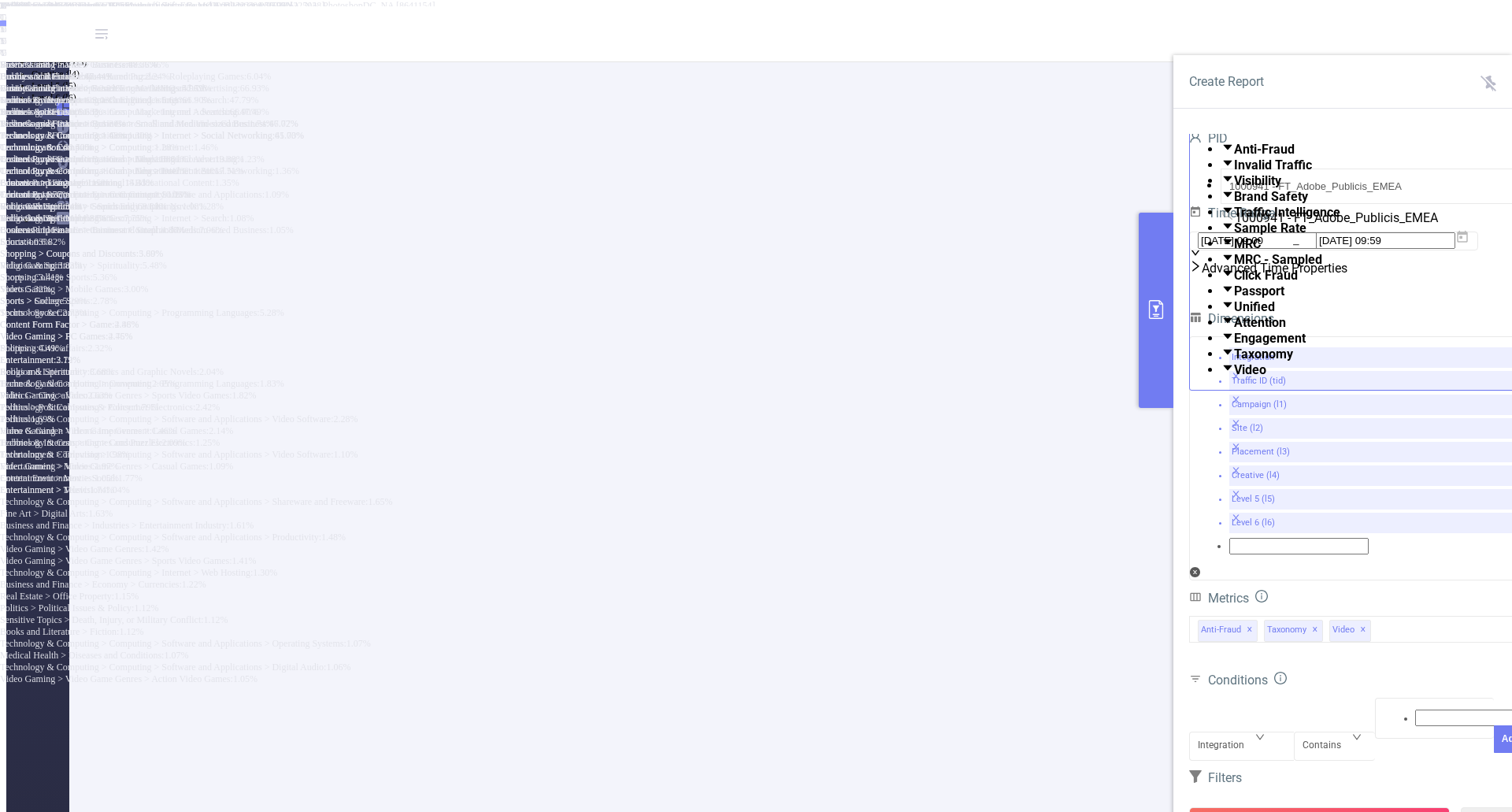
scroll to position [547, 0]
